Goal: Entertainment & Leisure: Browse casually

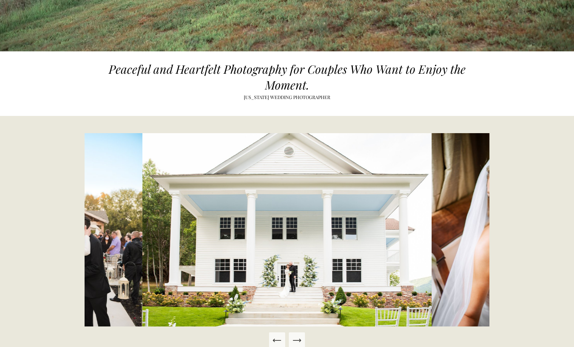
scroll to position [366, 0]
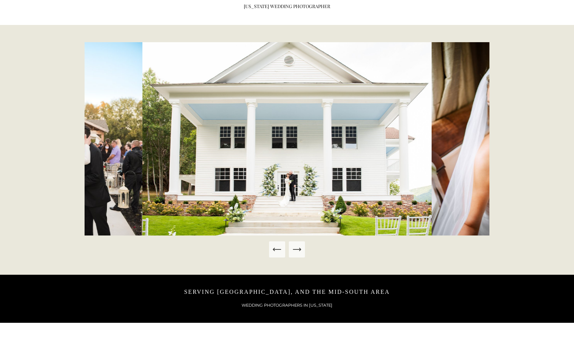
click at [302, 255] on button "Next Slide" at bounding box center [297, 249] width 16 height 16
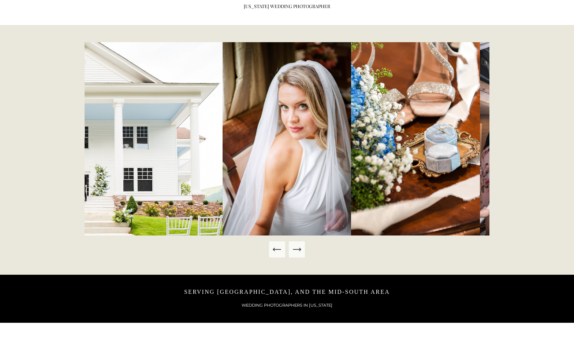
click at [300, 253] on icon "Next Slide" at bounding box center [297, 249] width 10 height 10
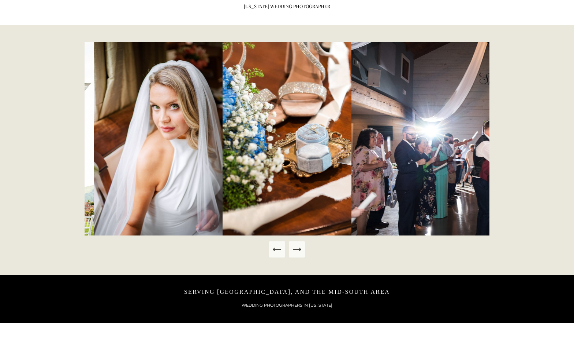
click at [300, 253] on icon "Next Slide" at bounding box center [297, 249] width 10 height 10
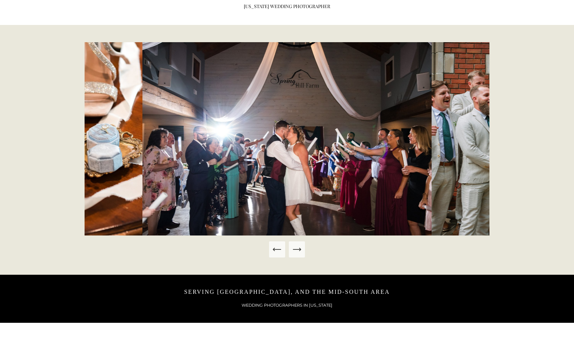
click at [300, 253] on icon "Next Slide" at bounding box center [297, 249] width 10 height 10
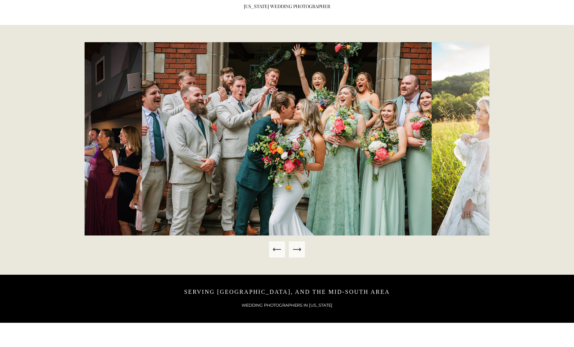
click at [300, 253] on icon "Next Slide" at bounding box center [297, 249] width 10 height 10
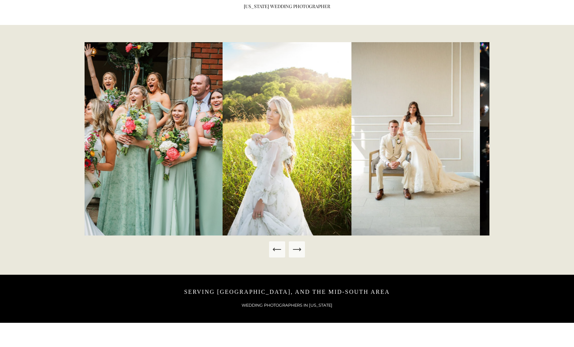
click at [300, 254] on icon "Next Slide" at bounding box center [297, 249] width 10 height 10
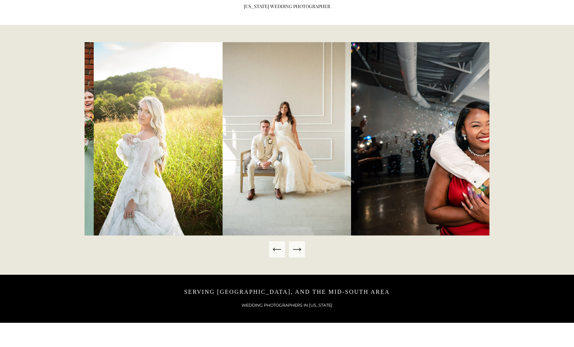
click at [300, 254] on icon "Next Slide" at bounding box center [297, 249] width 10 height 10
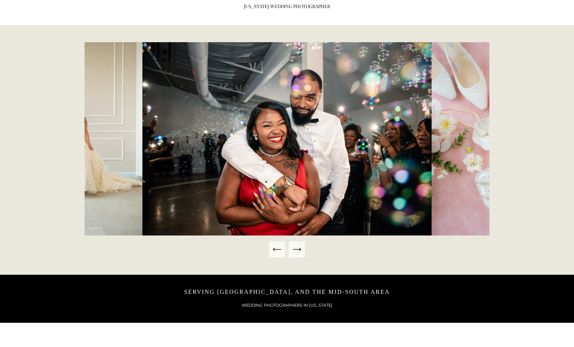
click at [300, 254] on icon "Next Slide" at bounding box center [297, 249] width 10 height 10
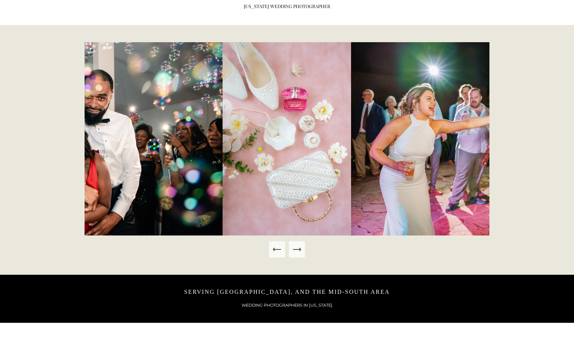
click at [300, 254] on icon "Next Slide" at bounding box center [297, 249] width 10 height 10
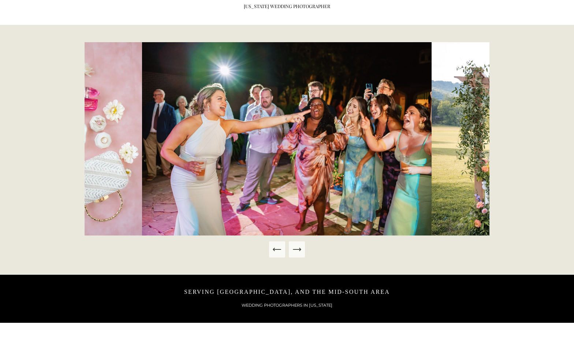
click at [300, 254] on icon "Next Slide" at bounding box center [297, 249] width 10 height 10
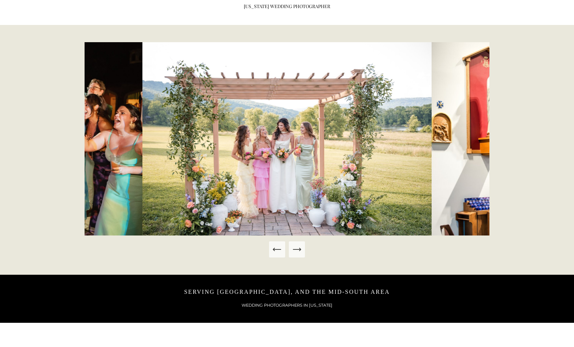
click at [300, 254] on icon "Next Slide" at bounding box center [297, 249] width 10 height 10
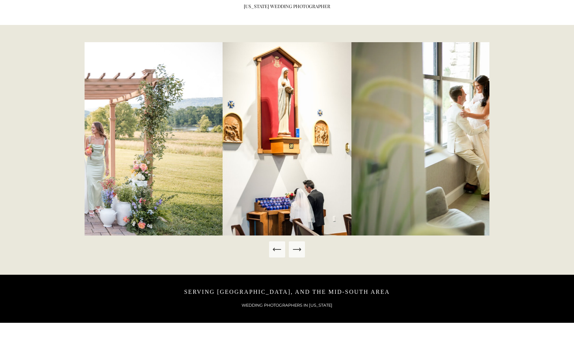
click at [300, 254] on icon "Next Slide" at bounding box center [297, 249] width 10 height 10
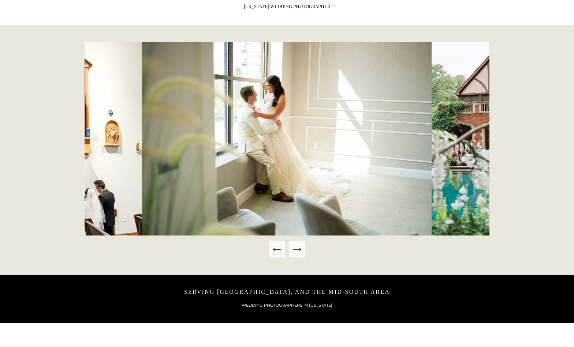
click at [300, 254] on icon "Next Slide" at bounding box center [297, 249] width 10 height 10
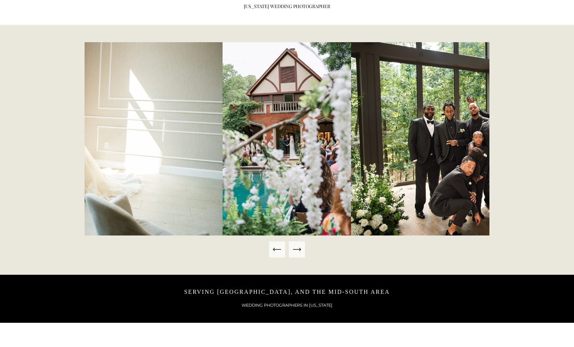
click at [300, 254] on icon "Next Slide" at bounding box center [297, 249] width 10 height 10
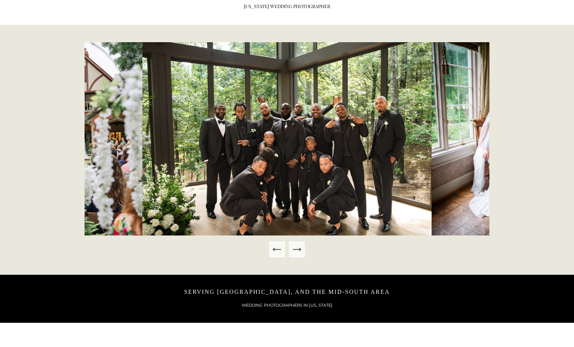
click at [300, 254] on div "Next Slide" at bounding box center [297, 249] width 10 height 10
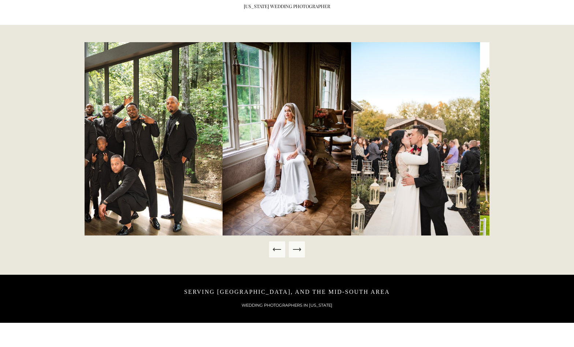
click at [300, 254] on div "Next Slide" at bounding box center [297, 249] width 10 height 10
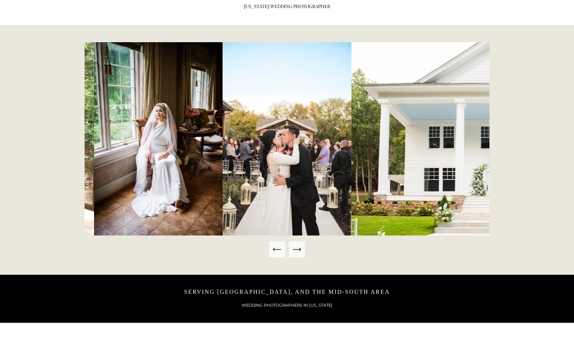
click at [300, 254] on div "Next Slide" at bounding box center [297, 249] width 10 height 10
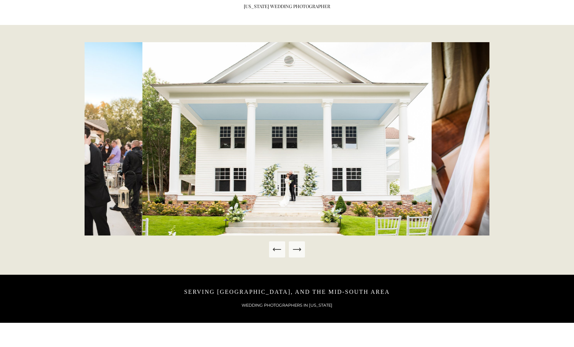
click at [300, 254] on div "Next Slide" at bounding box center [297, 249] width 10 height 10
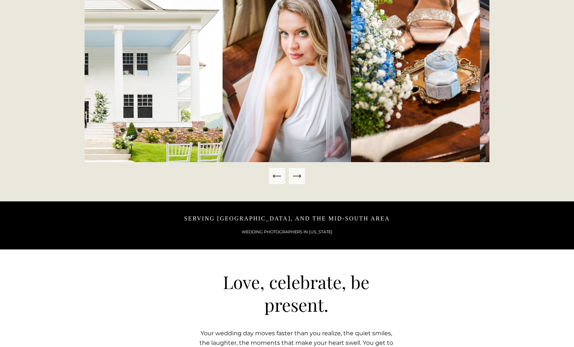
scroll to position [183, 0]
